Goal: Information Seeking & Learning: Check status

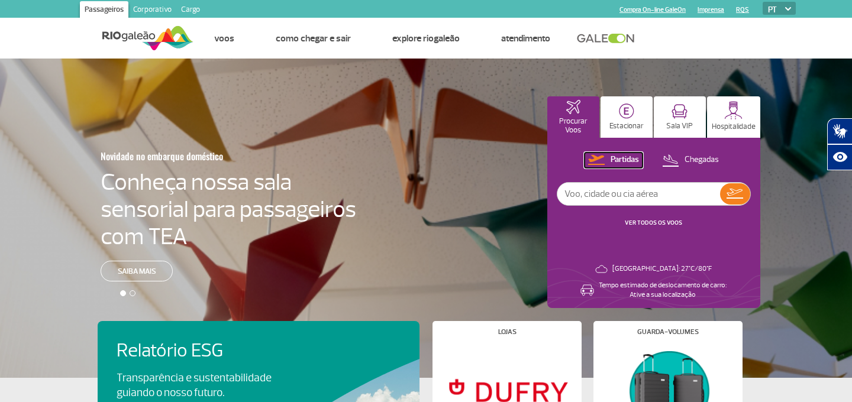
click at [621, 157] on p "Partidas" at bounding box center [624, 159] width 28 height 11
click at [658, 225] on link "VER TODOS OS VOOS" at bounding box center [653, 223] width 57 height 8
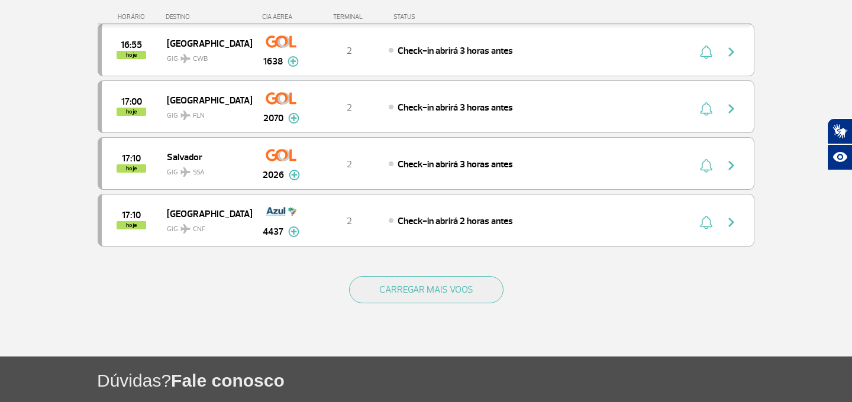
scroll to position [1091, 0]
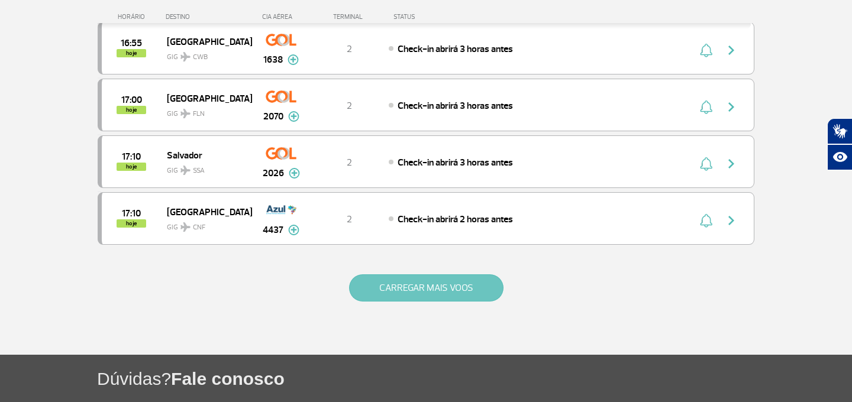
click at [405, 293] on button "CARREGAR MAIS VOOS" at bounding box center [426, 287] width 154 height 27
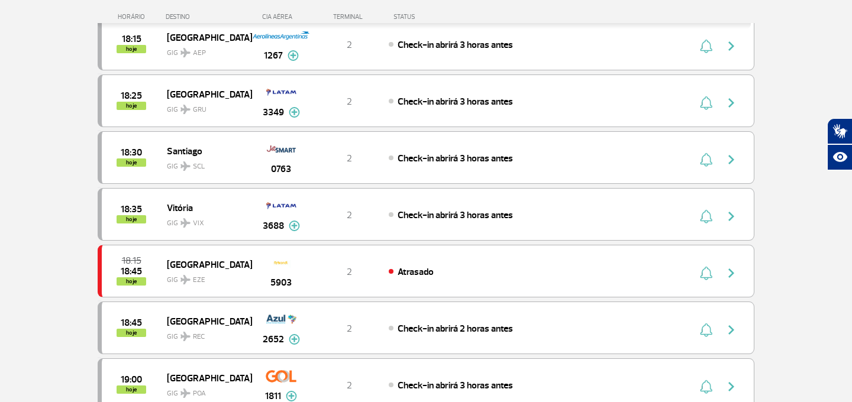
scroll to position [1840, 0]
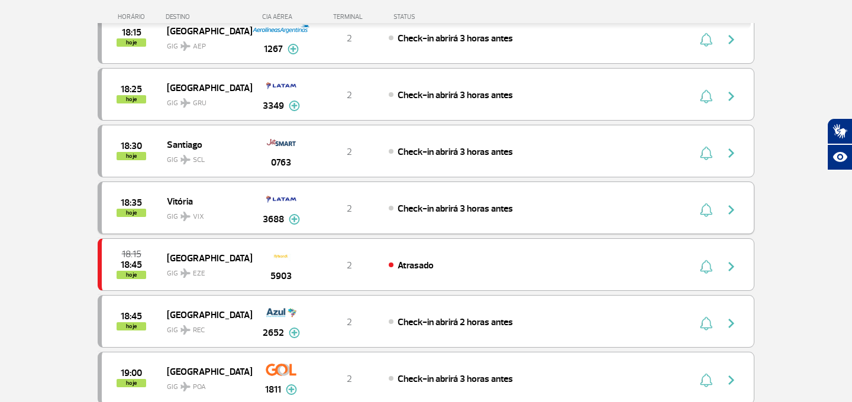
click at [292, 221] on img at bounding box center [294, 219] width 11 height 11
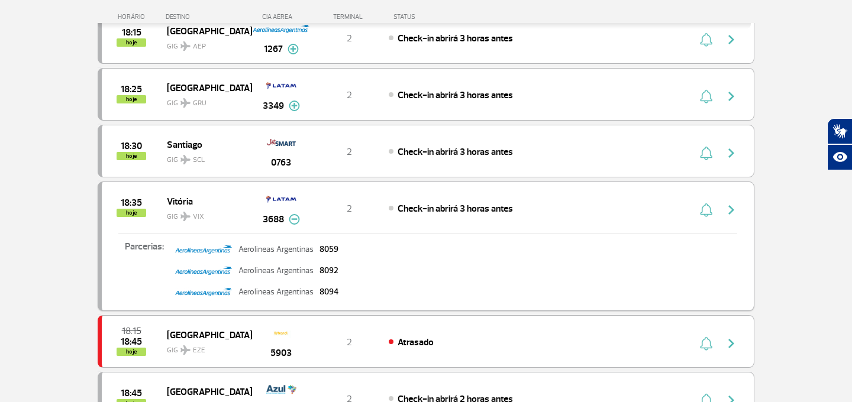
drag, startPoint x: 552, startPoint y: 213, endPoint x: 98, endPoint y: 192, distance: 454.2
click at [98, 192] on div "18:35 hoje Vitória GIG VIX 3688 2 Check-in abrirá 3 horas antes Parcerias: Aero…" at bounding box center [426, 247] width 657 height 130
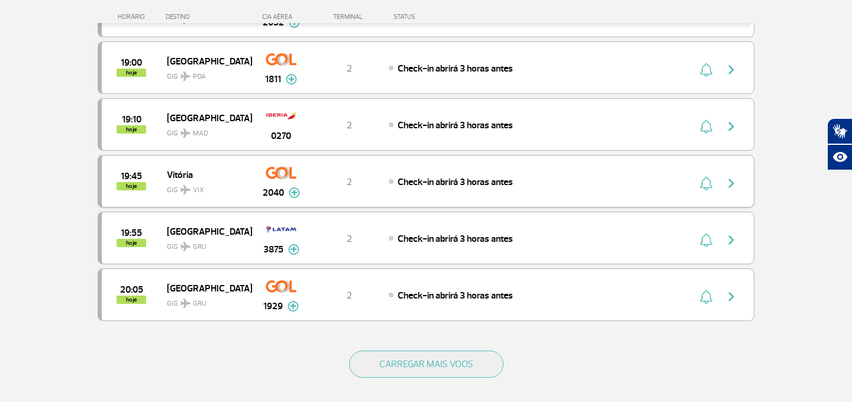
scroll to position [2227, 0]
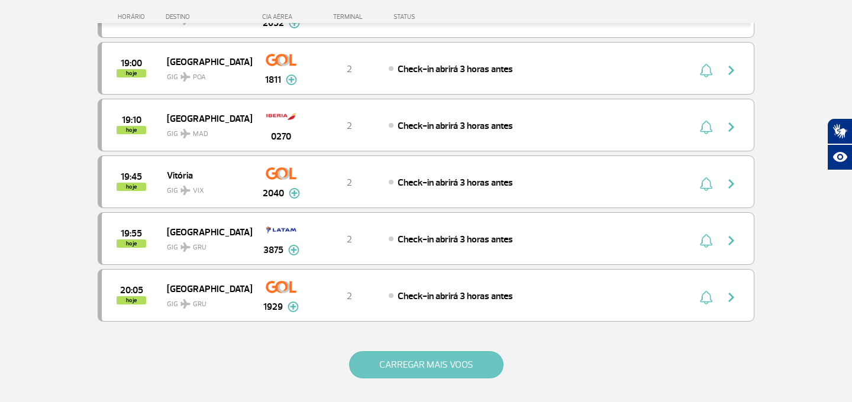
click at [380, 373] on button "CARREGAR MAIS VOOS" at bounding box center [426, 364] width 154 height 27
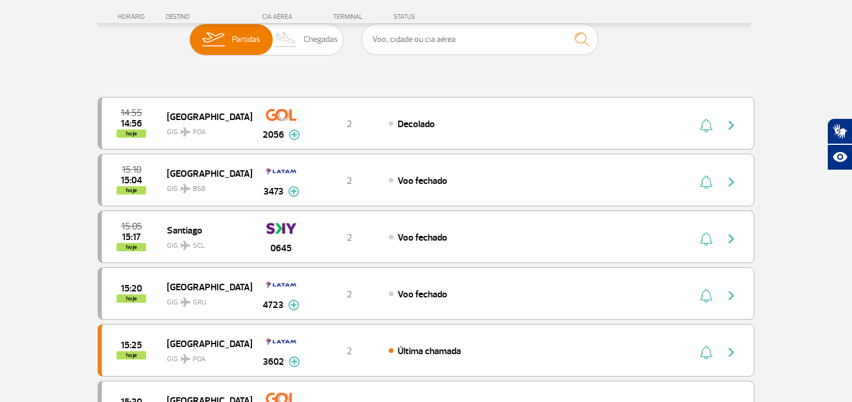
scroll to position [0, 0]
